Goal: Check status: Check status

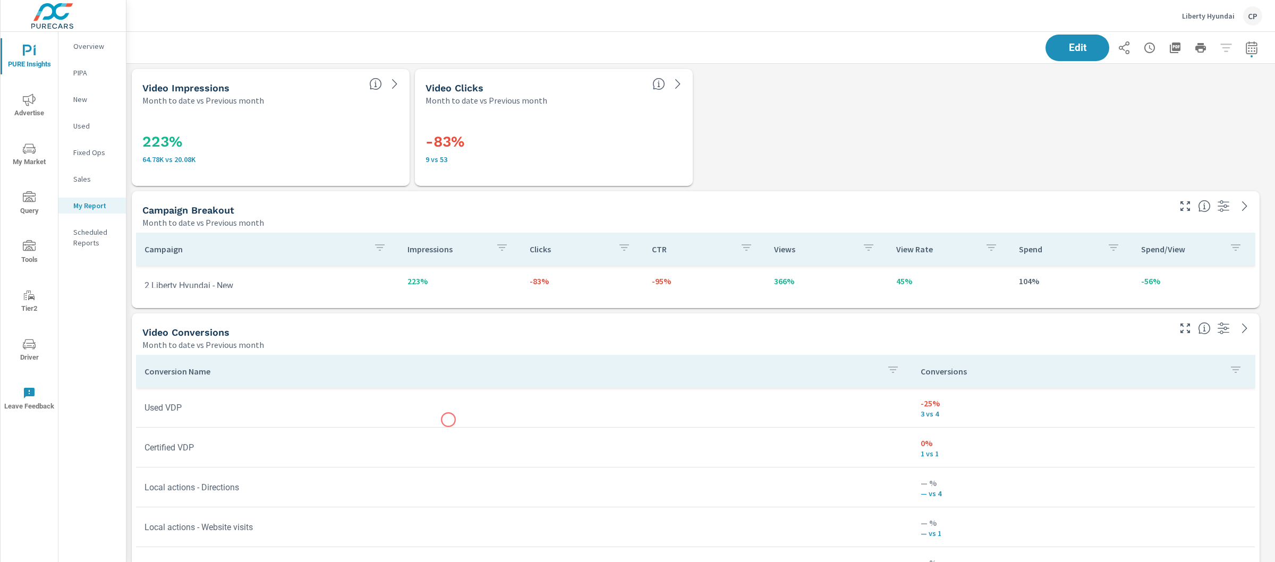
scroll to position [5278, 1159]
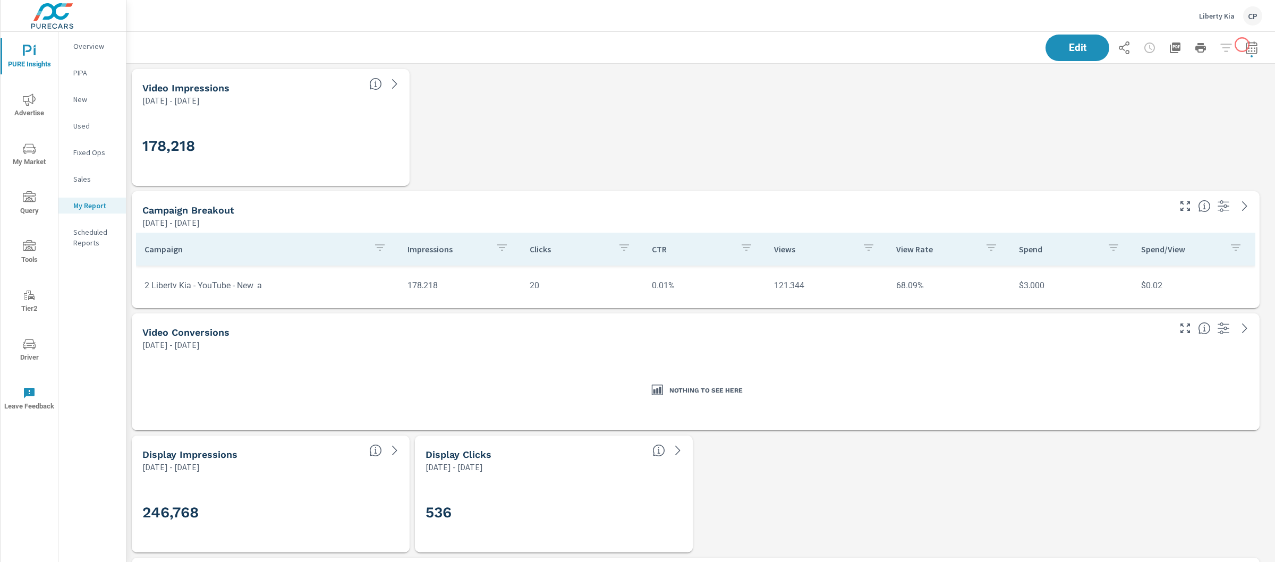
scroll to position [5, 5]
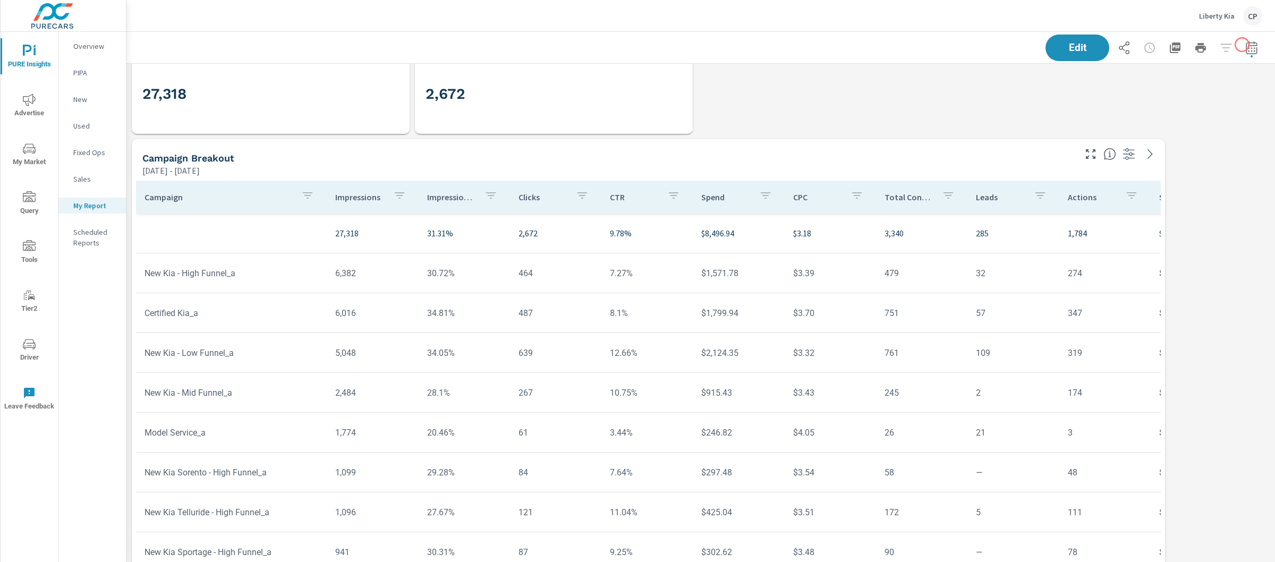
click at [1245, 46] on icon "button" at bounding box center [1251, 47] width 13 height 13
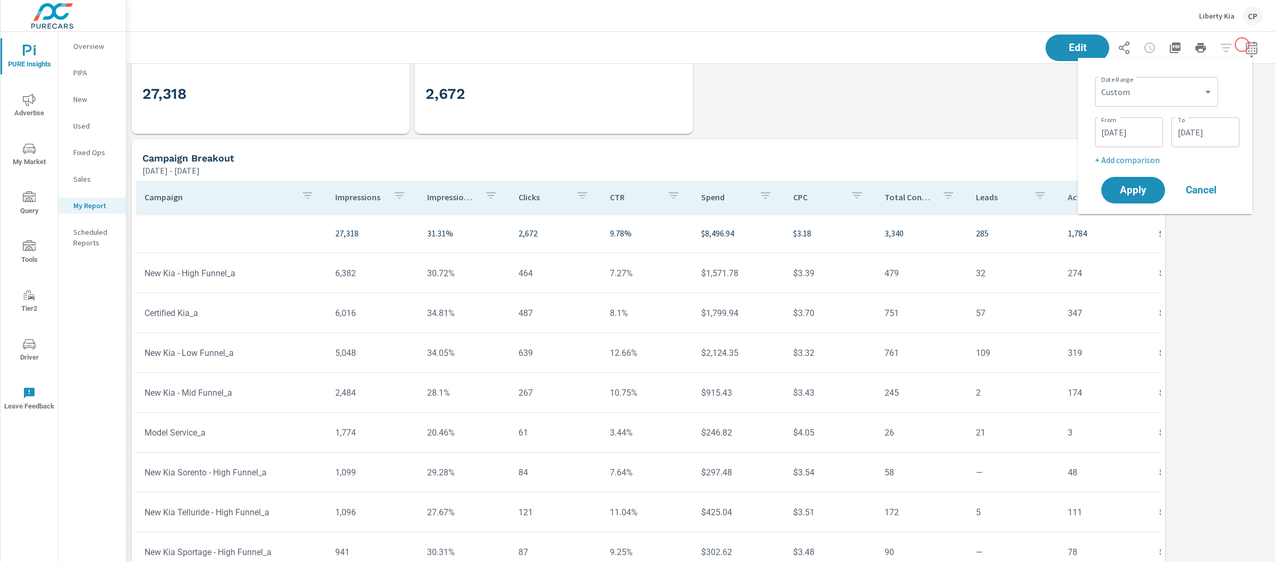
click at [1245, 50] on icon "button" at bounding box center [1251, 47] width 13 height 13
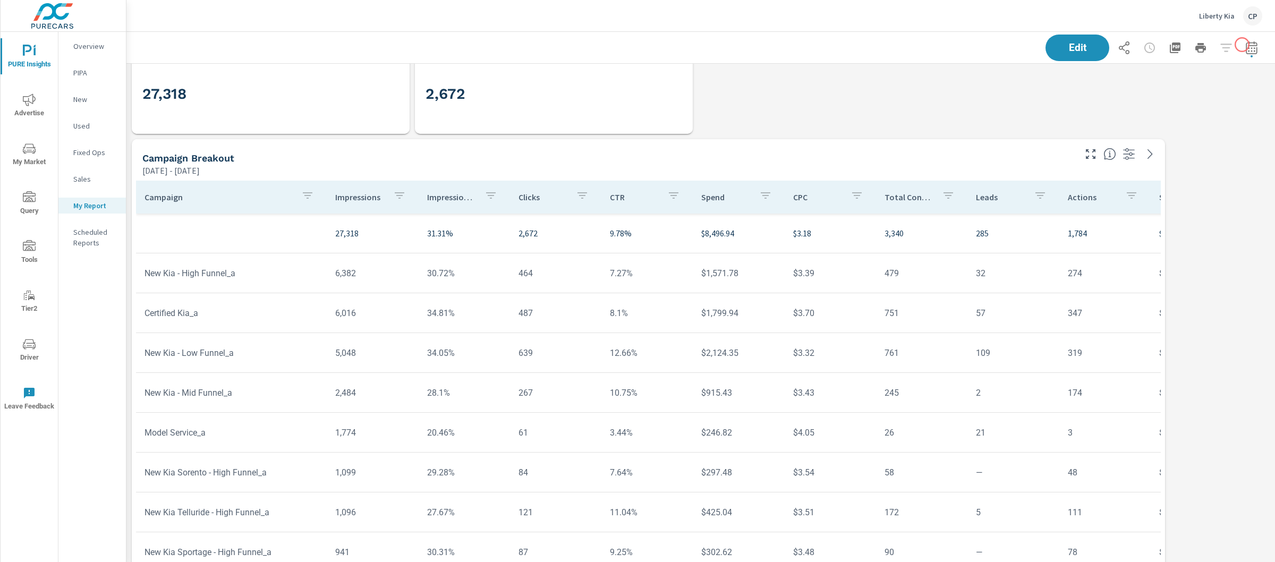
click at [1245, 50] on icon "button" at bounding box center [1251, 47] width 13 height 13
drag, startPoint x: 0, startPoint y: 0, endPoint x: 1166, endPoint y: 90, distance: 1169.2
click at [1166, 90] on select "Custom Yesterday Last week Last 7 days Last 14 days Last 30 days Last 45 days L…" at bounding box center [1156, 91] width 115 height 21
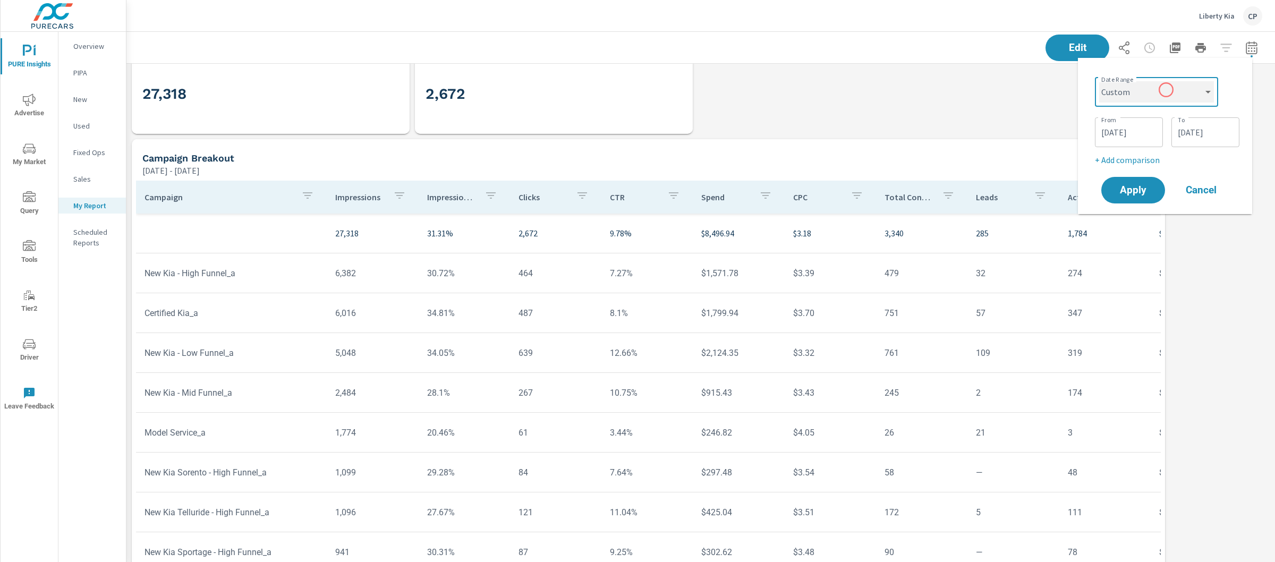
scroll to position [5889, 1159]
select select "Month to date"
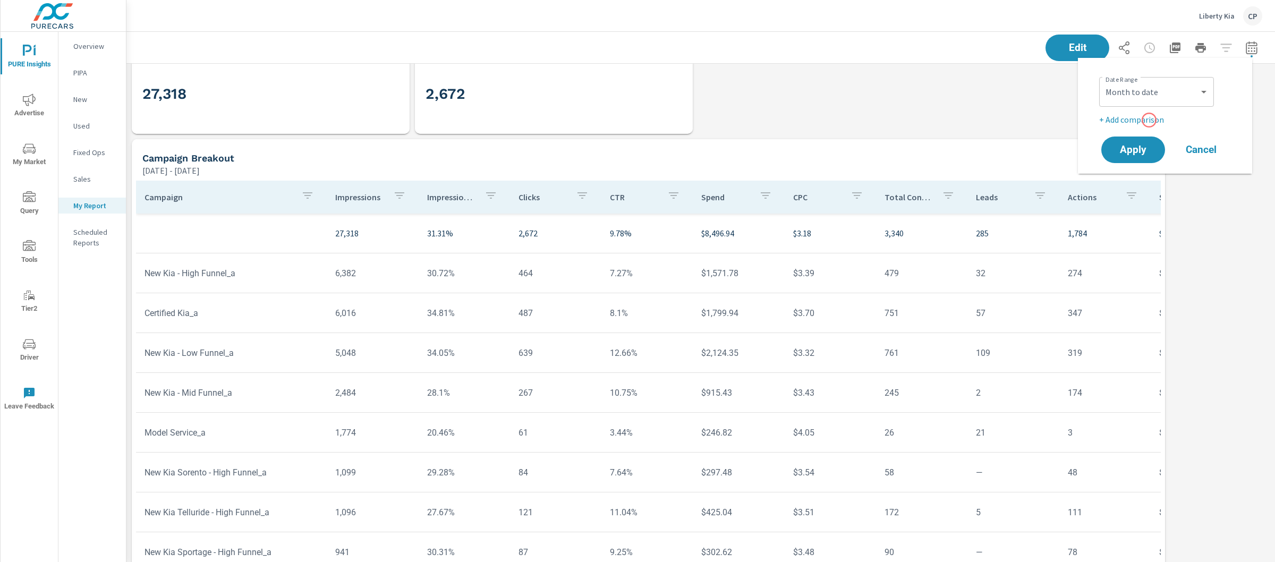
click at [1149, 120] on p "+ Add comparison" at bounding box center [1167, 119] width 136 height 13
drag, startPoint x: 1149, startPoint y: 120, endPoint x: 1149, endPoint y: 130, distance: 10.1
click at [1149, 130] on select "Custom Previous period Previous month Previous year" at bounding box center [1156, 138] width 106 height 21
click at [1148, 137] on select "Custom Previous period Previous month Previous year" at bounding box center [1156, 138] width 106 height 21
select select "Previous month"
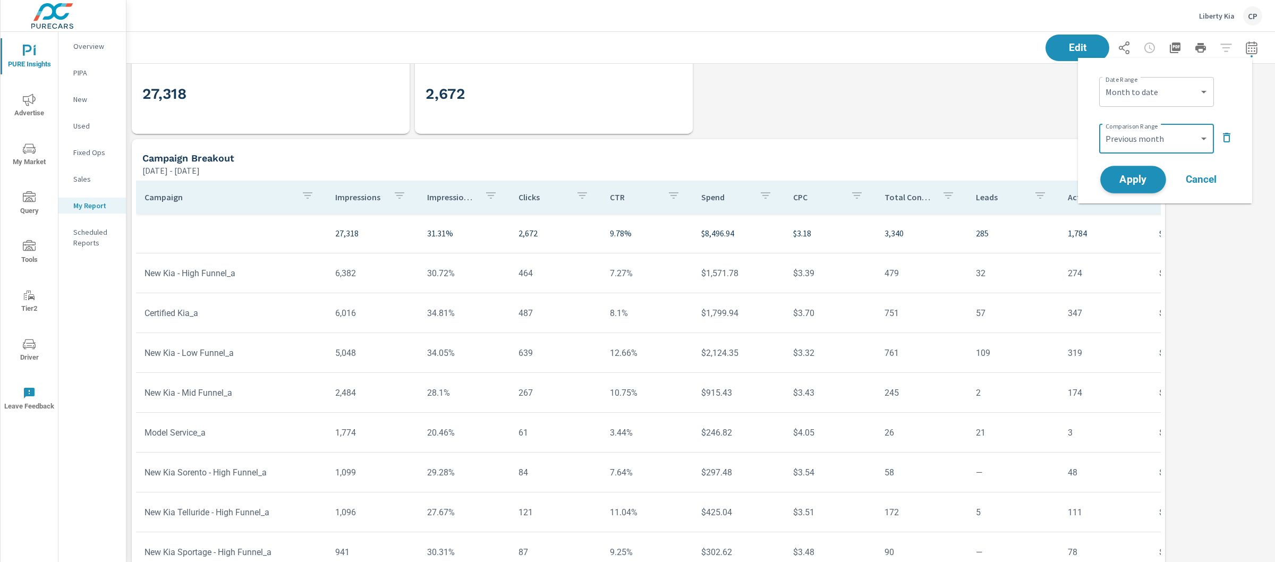
click at [1153, 167] on button "Apply" at bounding box center [1133, 180] width 66 height 28
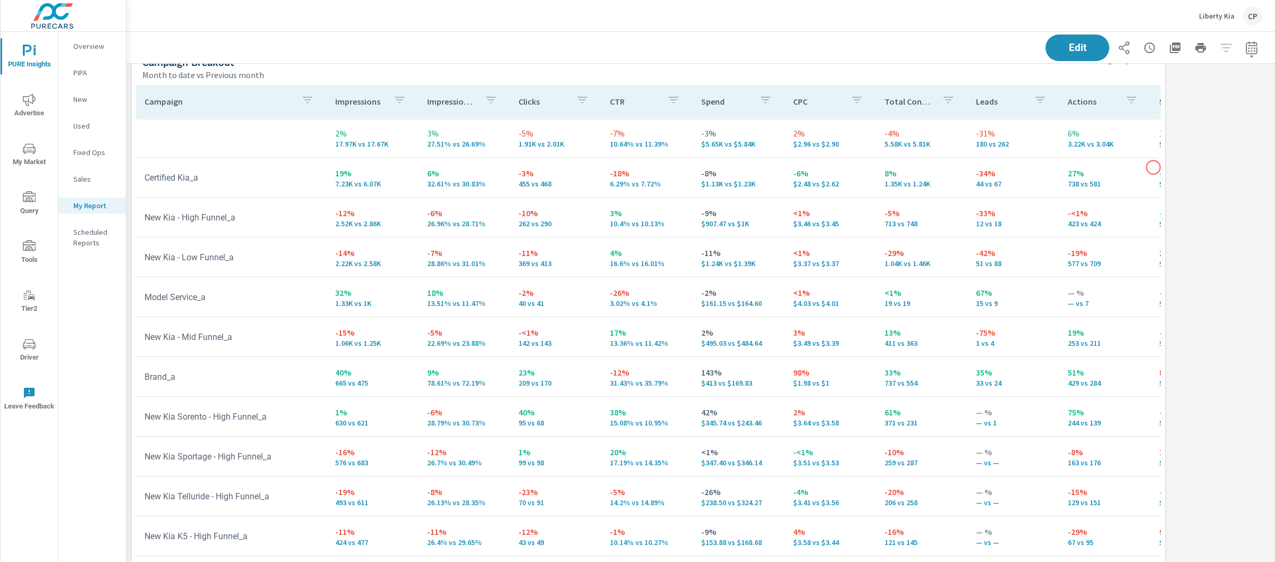
scroll to position [1, 0]
